Goal: Information Seeking & Learning: Learn about a topic

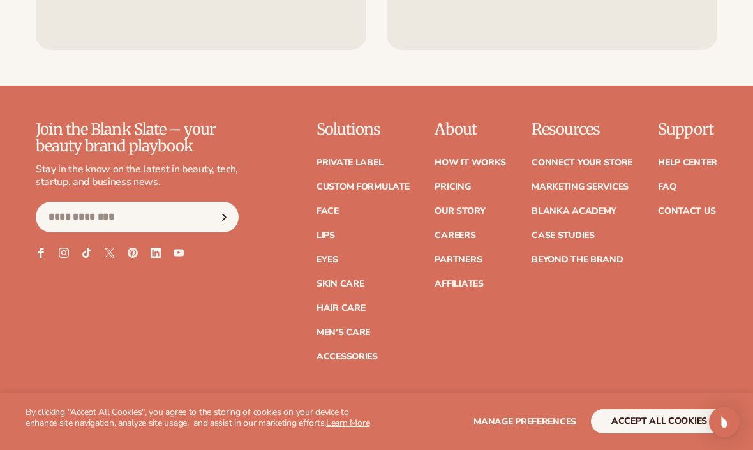
scroll to position [4893, 0]
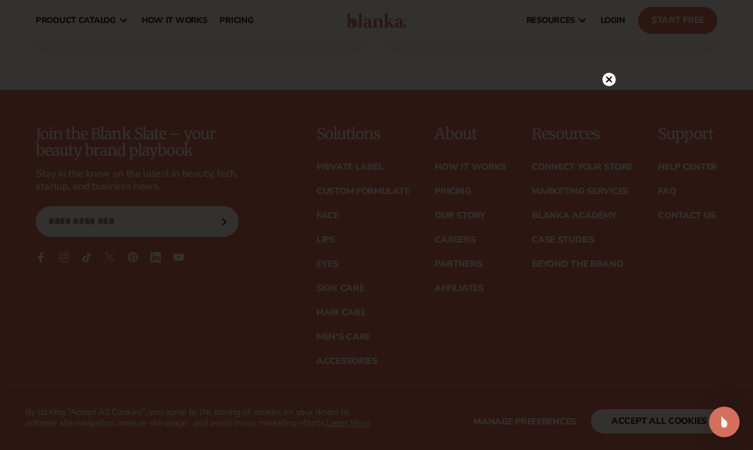
click at [603, 84] on icon at bounding box center [609, 79] width 13 height 13
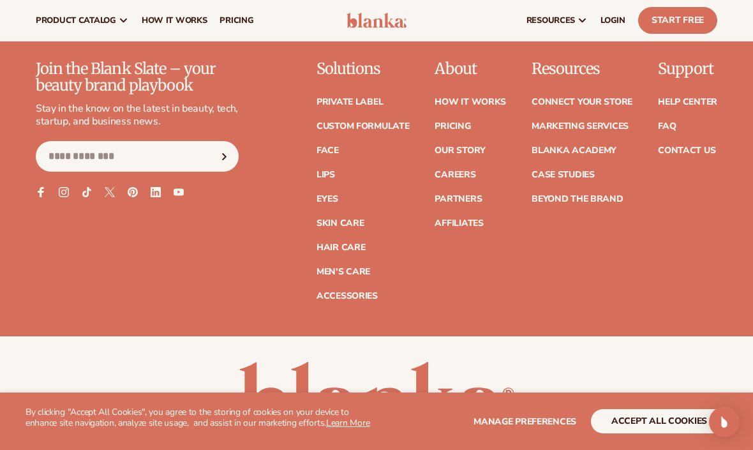
scroll to position [4951, 0]
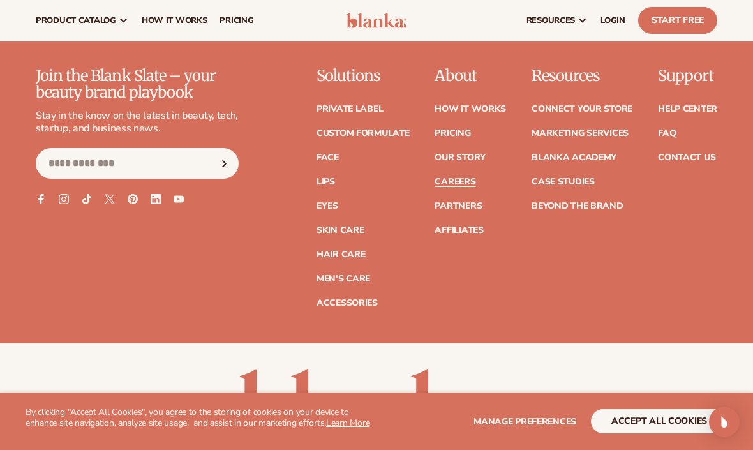
click at [462, 177] on link "Careers" at bounding box center [455, 181] width 41 height 9
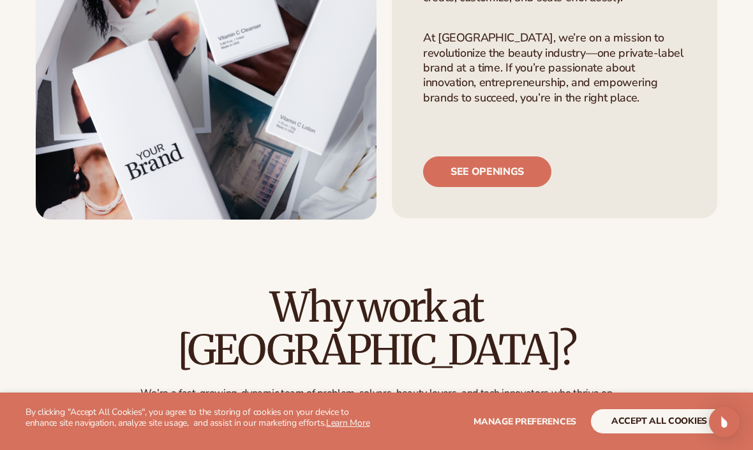
scroll to position [248, 0]
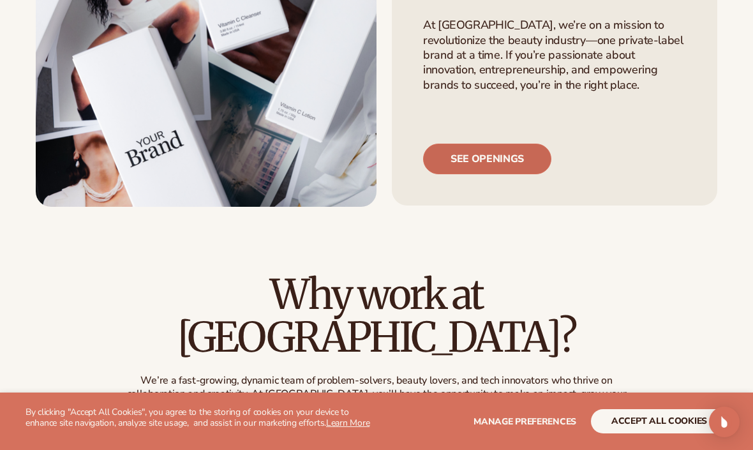
click at [486, 164] on link "See openings" at bounding box center [487, 159] width 128 height 31
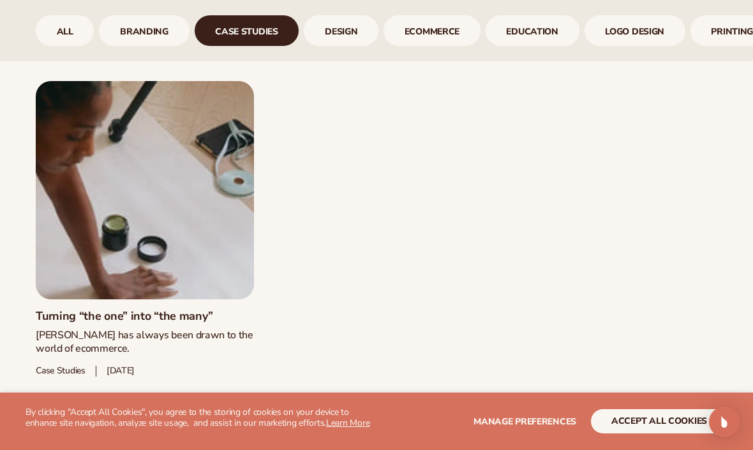
scroll to position [959, 0]
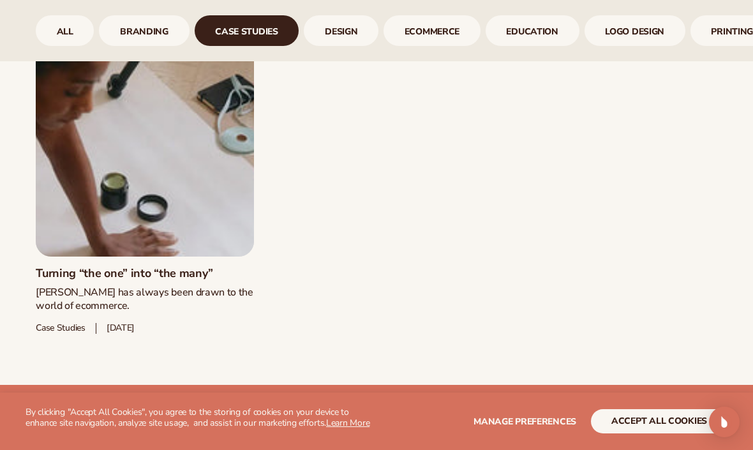
click at [144, 267] on link "Turning “the one” into “the many”" at bounding box center [145, 274] width 218 height 14
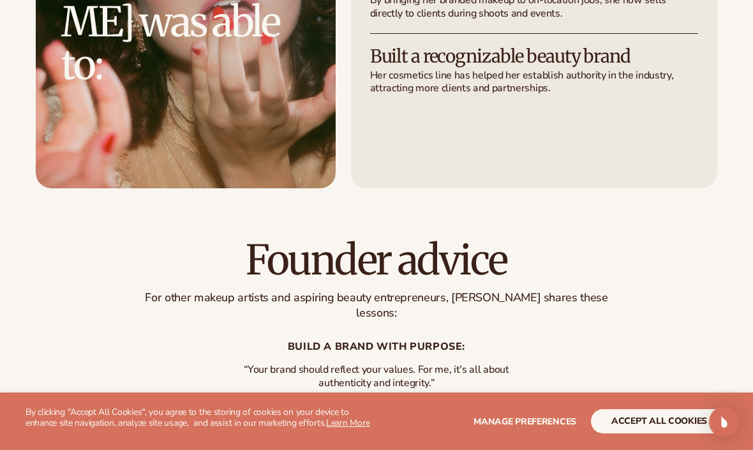
scroll to position [2671, 0]
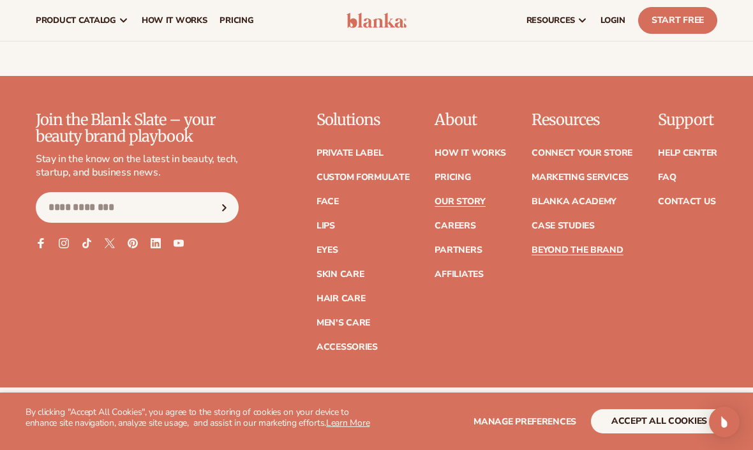
scroll to position [3334, 0]
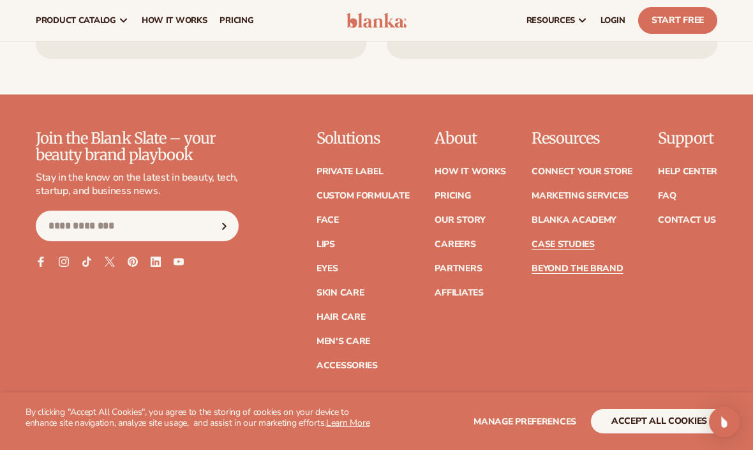
click at [569, 240] on link "Case Studies" at bounding box center [563, 244] width 63 height 9
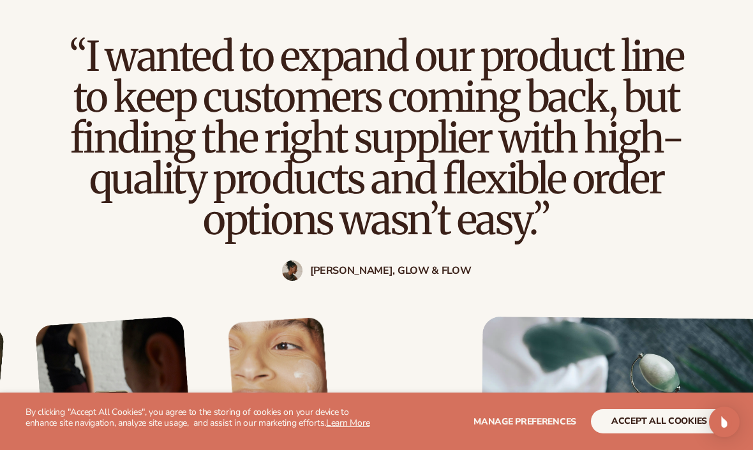
scroll to position [1062, 0]
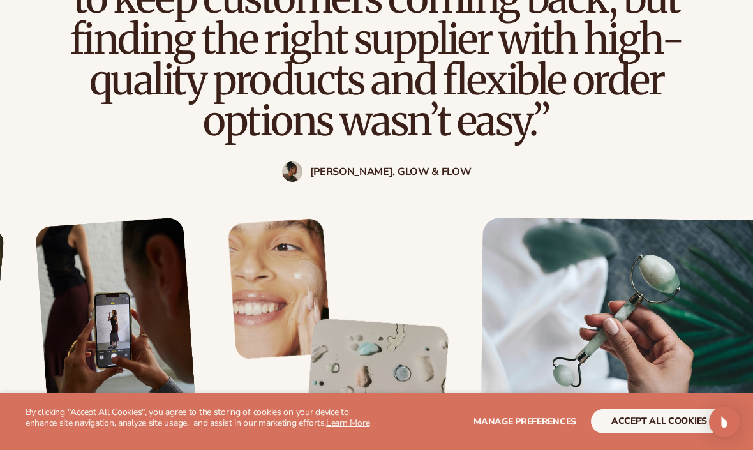
click at [377, 166] on strong "[PERSON_NAME], Glow & Flow" at bounding box center [391, 172] width 162 height 12
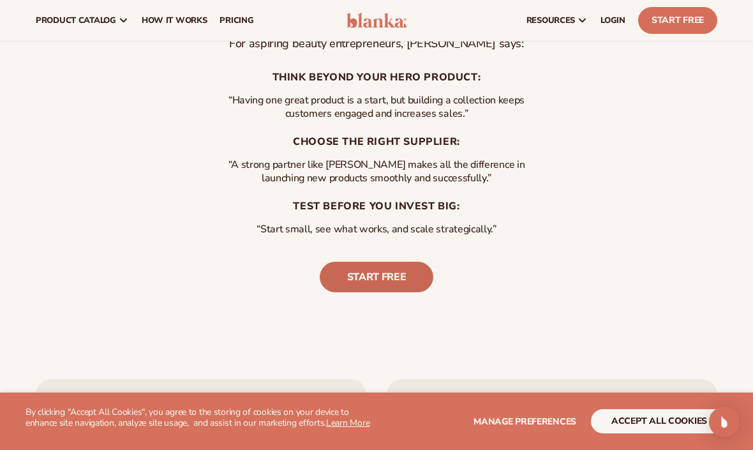
scroll to position [2540, 0]
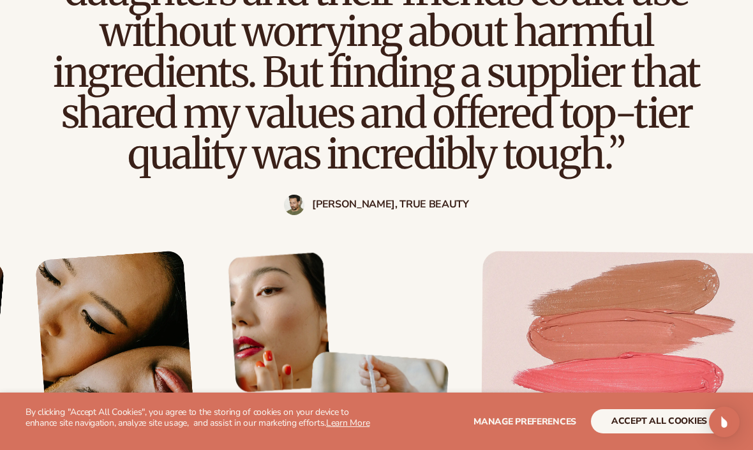
scroll to position [1157, 0]
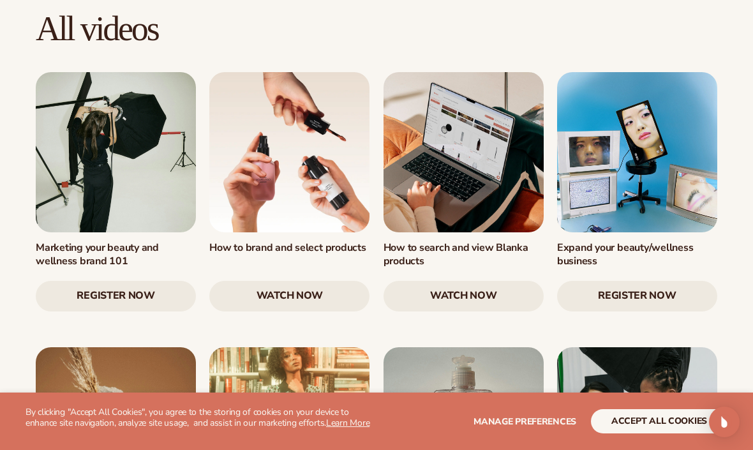
scroll to position [1205, 0]
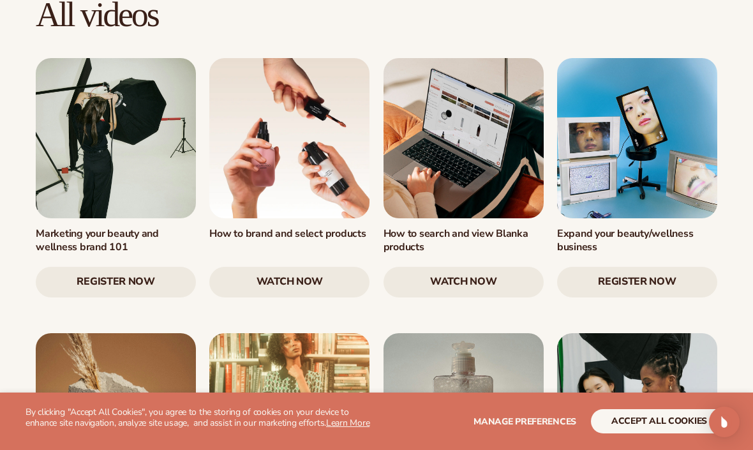
click at [275, 117] on link at bounding box center [289, 138] width 160 height 160
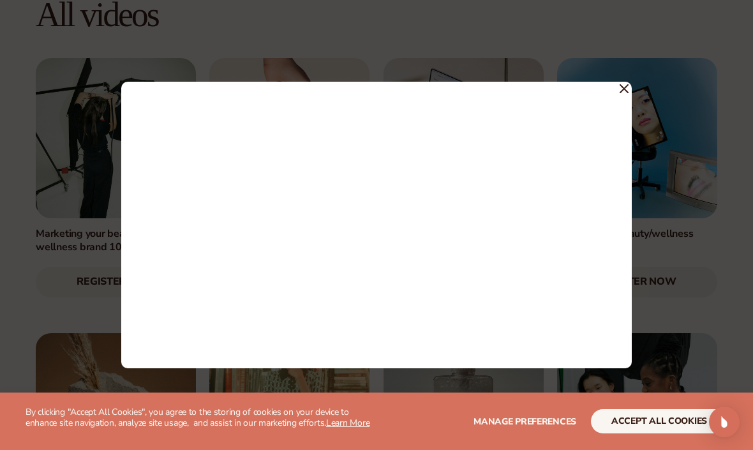
click at [700, 267] on div at bounding box center [376, 225] width 753 height 450
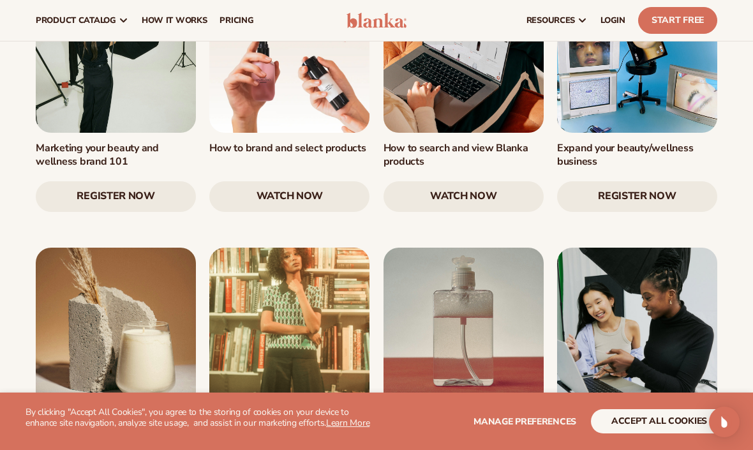
scroll to position [1220, 0]
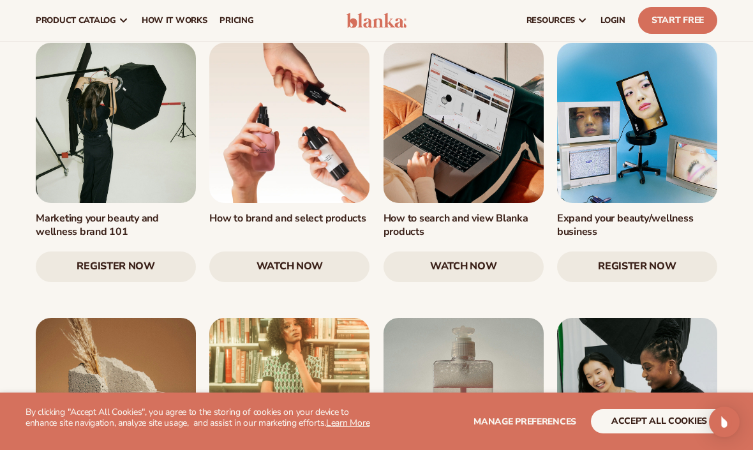
click at [629, 133] on div "Expand your beauty/wellness business Register Now" at bounding box center [637, 162] width 174 height 239
click at [629, 252] on link "Register Now" at bounding box center [637, 267] width 160 height 31
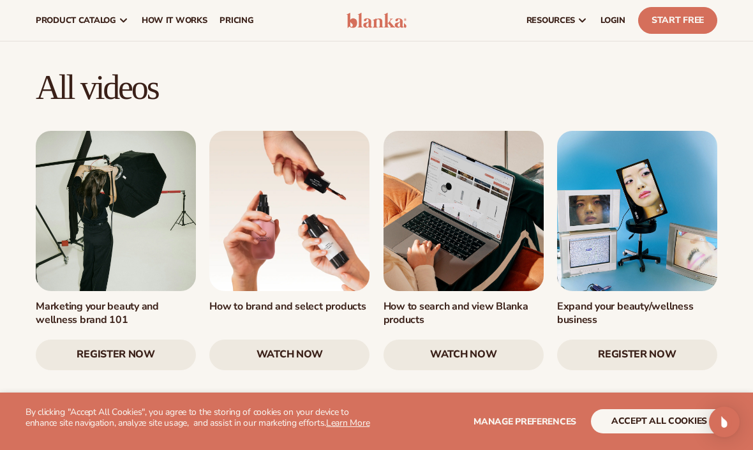
click at [139, 150] on link at bounding box center [116, 211] width 160 height 160
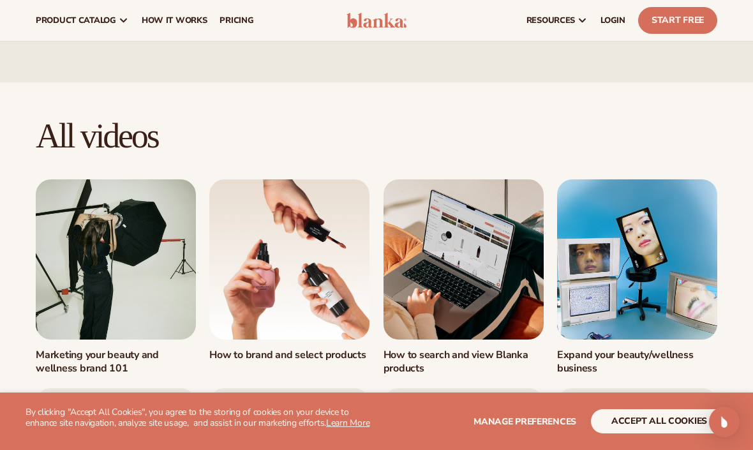
scroll to position [1005, 0]
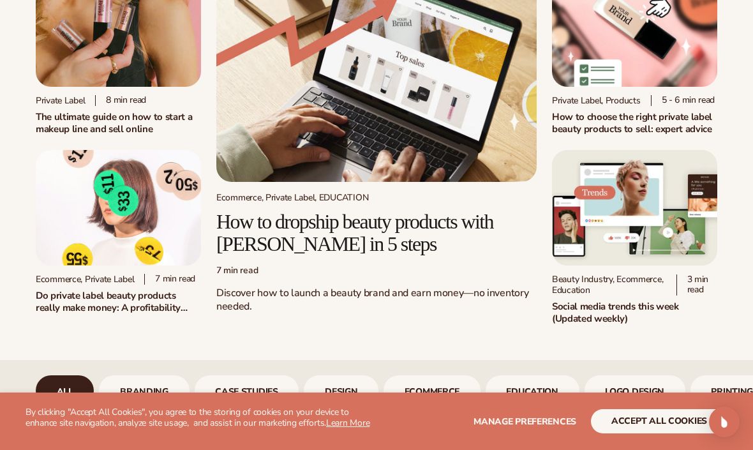
scroll to position [115, 0]
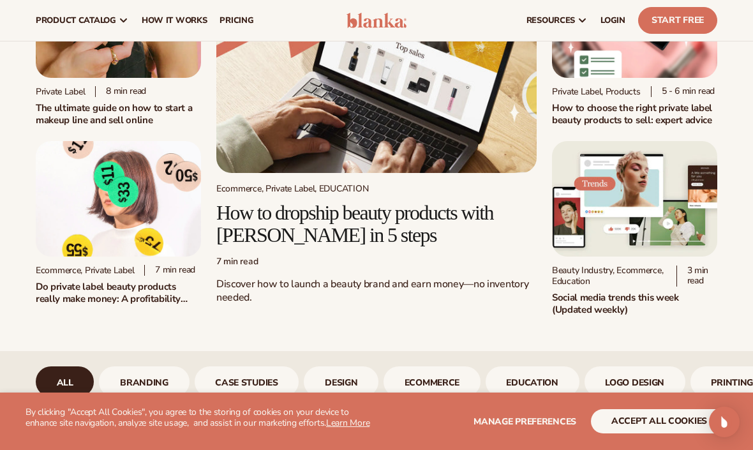
click at [389, 220] on h2 "How to dropship beauty products with [PERSON_NAME] in 5 steps" at bounding box center [376, 224] width 320 height 45
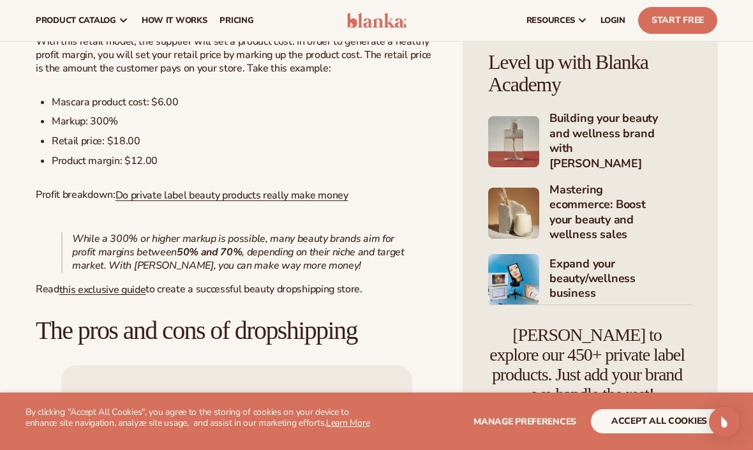
scroll to position [1101, 0]
